Goal: Task Accomplishment & Management: Complete application form

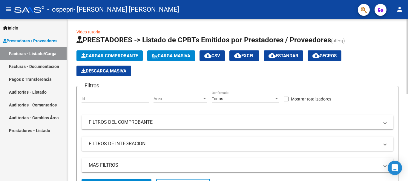
scroll to position [0, 286]
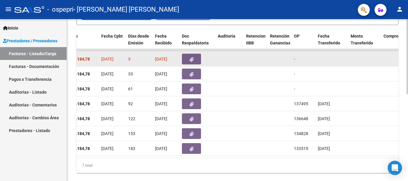
click at [192, 57] on span "button" at bounding box center [192, 58] width 4 height 5
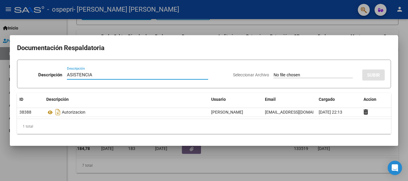
type input "ASISTENCIA"
click at [299, 74] on input "Seleccionar Archivo" at bounding box center [313, 76] width 79 height 6
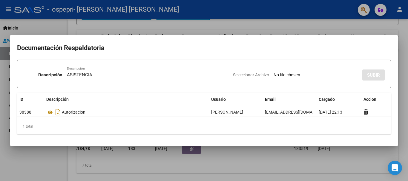
type input "C:\fakepath\ASISTENCIA.pdf"
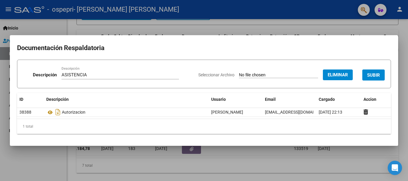
click at [373, 77] on span "SUBIR" at bounding box center [373, 75] width 13 height 5
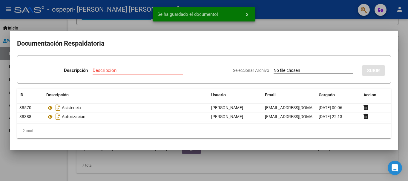
click at [336, 156] on div at bounding box center [204, 90] width 408 height 181
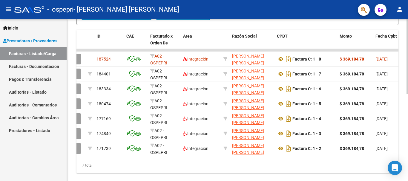
scroll to position [0, 0]
